Goal: Find specific page/section: Find specific page/section

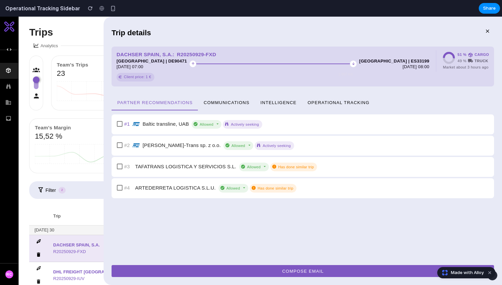
click at [341, 103] on span "Operational Tracking" at bounding box center [338, 102] width 62 height 5
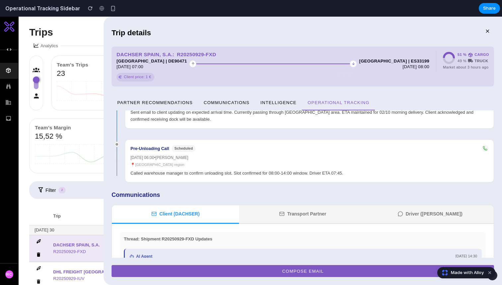
scroll to position [435, 0]
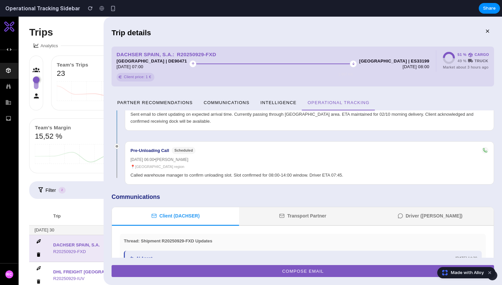
click at [309, 207] on button "Transport Partner" at bounding box center [302, 216] width 127 height 19
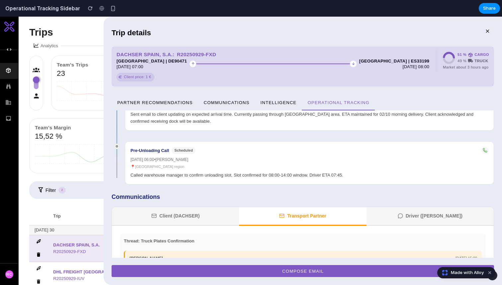
click at [415, 207] on button "Driver ([PERSON_NAME])" at bounding box center [430, 216] width 127 height 19
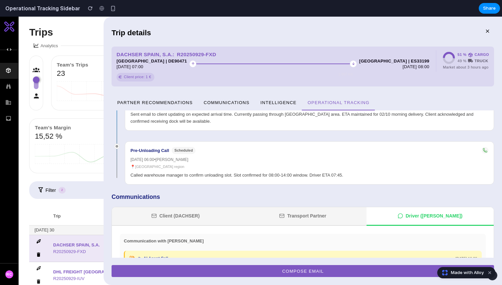
click at [217, 207] on button "Client (DACHSER)" at bounding box center [175, 216] width 127 height 19
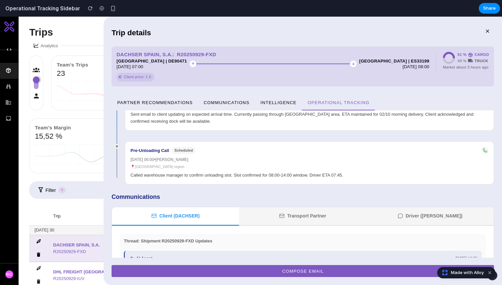
click at [287, 207] on button "Transport Partner" at bounding box center [302, 216] width 127 height 19
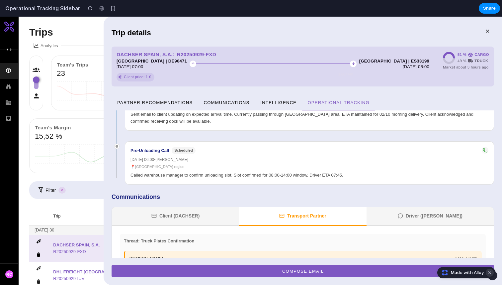
click at [490, 272] on button "Dismiss watermark" at bounding box center [490, 272] width 8 height 8
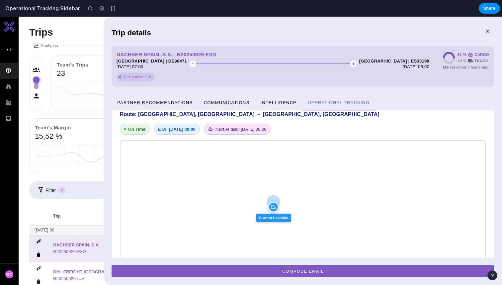
scroll to position [0, 0]
